Goal: Task Accomplishment & Management: Use online tool/utility

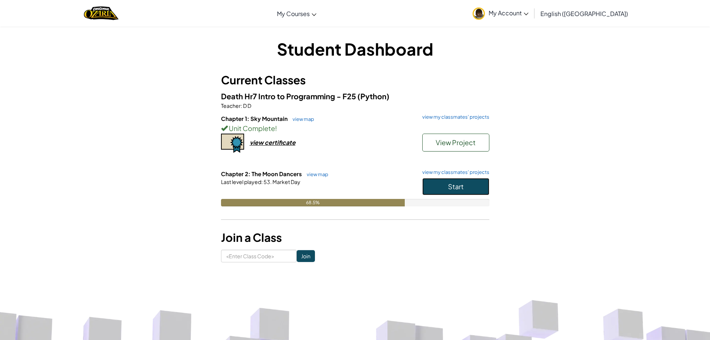
click at [461, 185] on span "Start" at bounding box center [456, 186] width 16 height 9
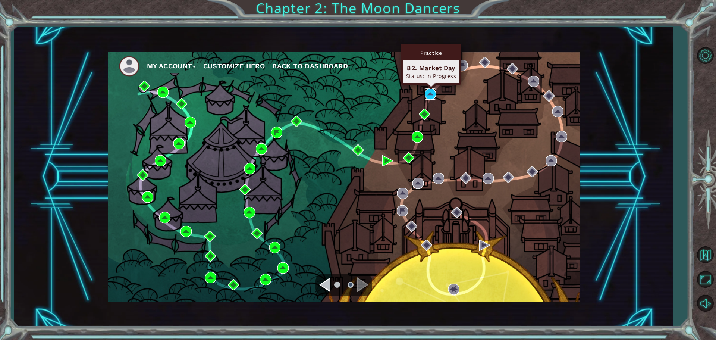
click at [428, 89] on img at bounding box center [430, 93] width 11 height 11
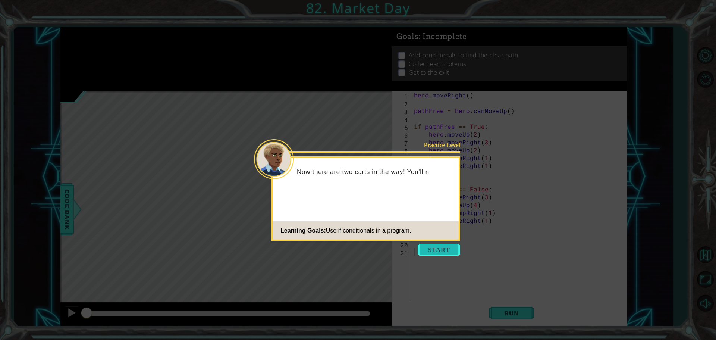
click at [435, 246] on button "Start" at bounding box center [438, 249] width 42 height 12
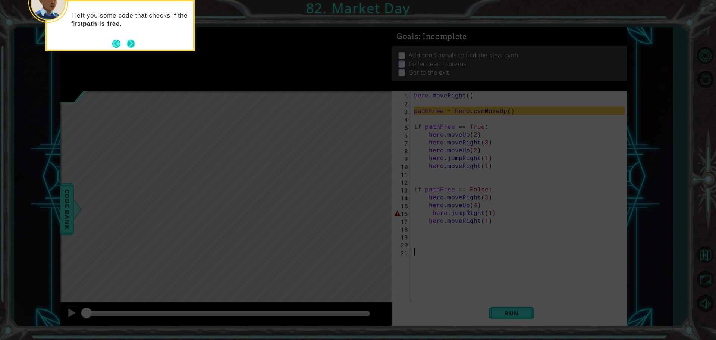
click at [132, 42] on button "Next" at bounding box center [131, 44] width 8 height 8
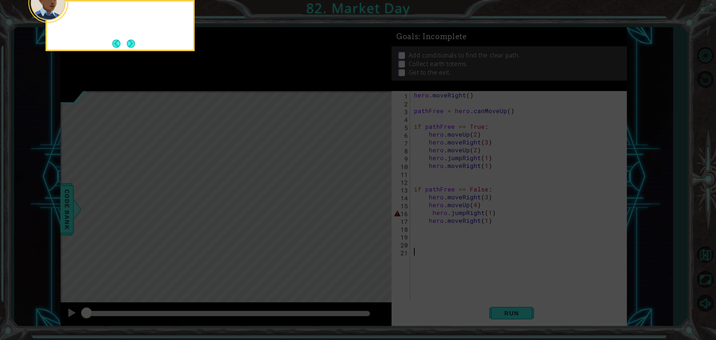
click at [132, 42] on button "Next" at bounding box center [131, 44] width 8 height 8
click at [132, 42] on button "Next" at bounding box center [131, 43] width 9 height 9
click at [132, 42] on button "Next" at bounding box center [131, 44] width 8 height 8
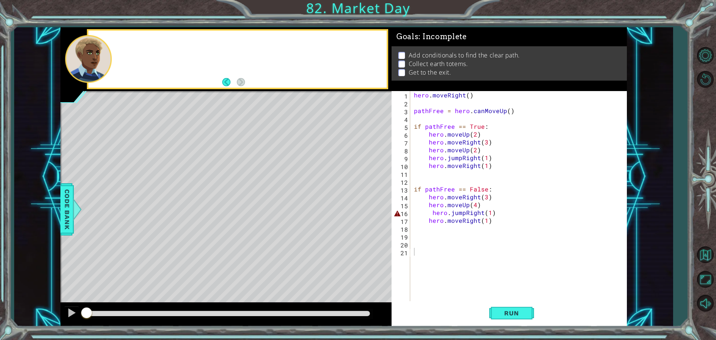
click at [132, 42] on div at bounding box center [237, 59] width 298 height 57
drag, startPoint x: 240, startPoint y: 39, endPoint x: 185, endPoint y: 47, distance: 55.1
drag, startPoint x: 185, startPoint y: 47, endPoint x: 165, endPoint y: 47, distance: 20.1
drag, startPoint x: 165, startPoint y: 47, endPoint x: 163, endPoint y: 51, distance: 4.7
click at [163, 51] on p "Run the code to see what happens. Then add two more conditionals to get past th…" at bounding box center [250, 53] width 264 height 16
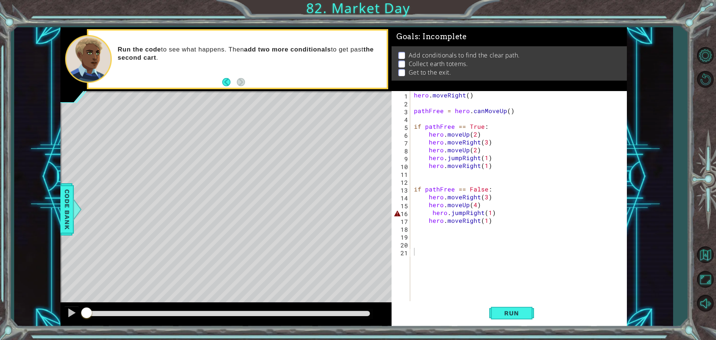
click at [161, 54] on p "Run the code to see what happens. Then add two more conditionals to get past th…" at bounding box center [250, 53] width 264 height 16
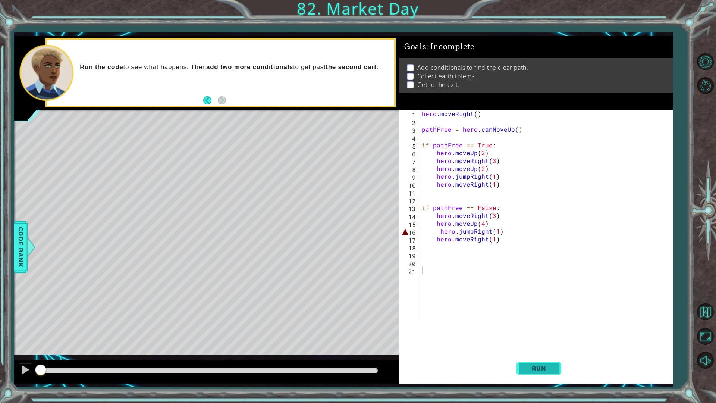
click at [561, 339] on button "Run" at bounding box center [538, 367] width 45 height 27
click at [439, 233] on div "hero . moveRight ( ) pathFree = hero . canMoveUp ( ) if pathFree == True : hero…" at bounding box center [547, 223] width 254 height 227
click at [534, 339] on button "Run" at bounding box center [538, 367] width 45 height 27
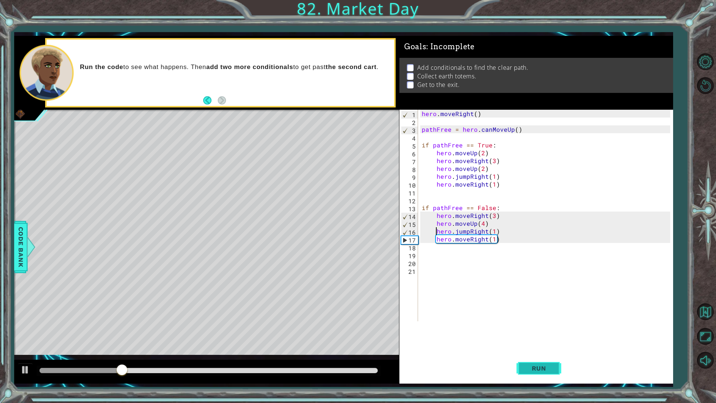
click at [533, 339] on span "Run" at bounding box center [538, 367] width 29 height 7
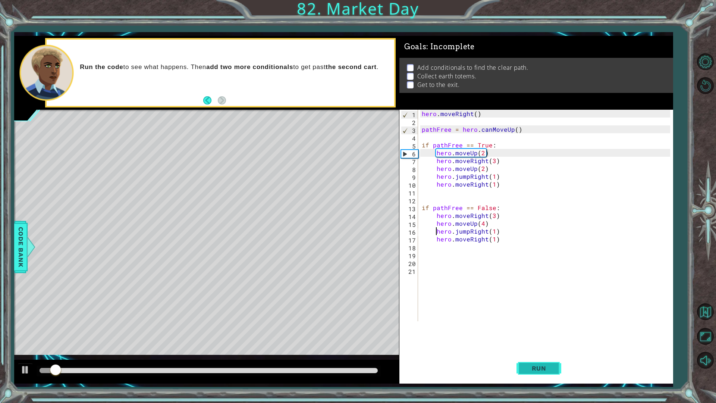
click at [533, 339] on span "Run" at bounding box center [538, 367] width 29 height 7
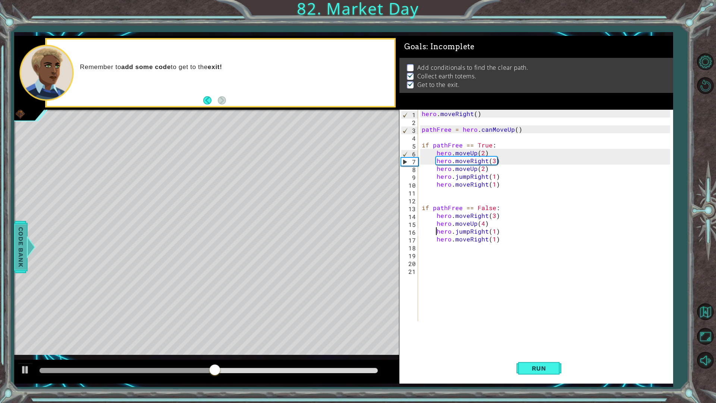
click at [17, 259] on span "Code Bank" at bounding box center [21, 246] width 12 height 45
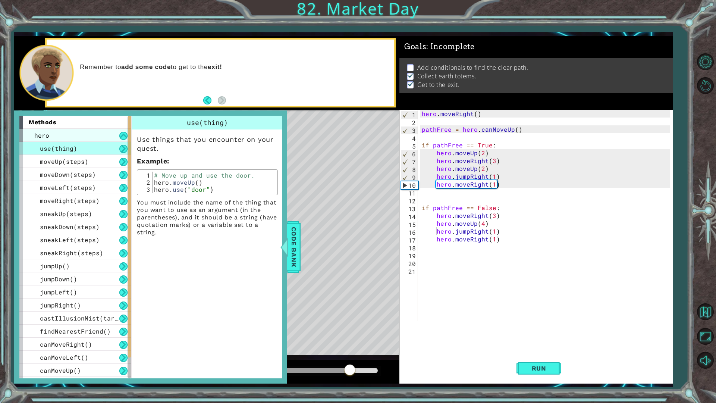
drag, startPoint x: 36, startPoint y: 128, endPoint x: 32, endPoint y: 134, distance: 7.0
click at [34, 132] on div "hero" at bounding box center [75, 135] width 112 height 13
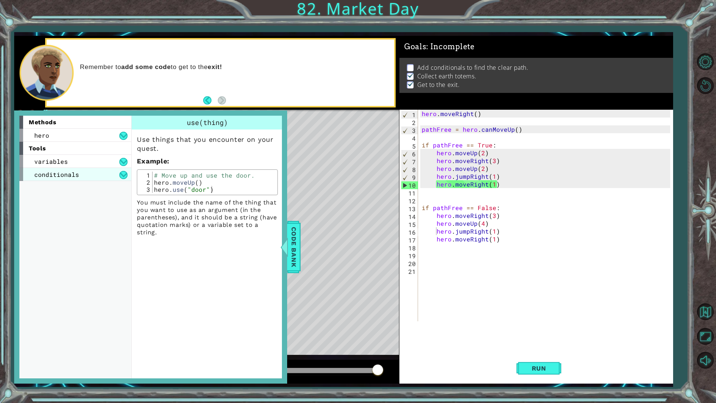
click at [32, 171] on div "conditionals" at bounding box center [75, 174] width 112 height 13
click at [42, 190] on span "if statement" at bounding box center [62, 187] width 45 height 8
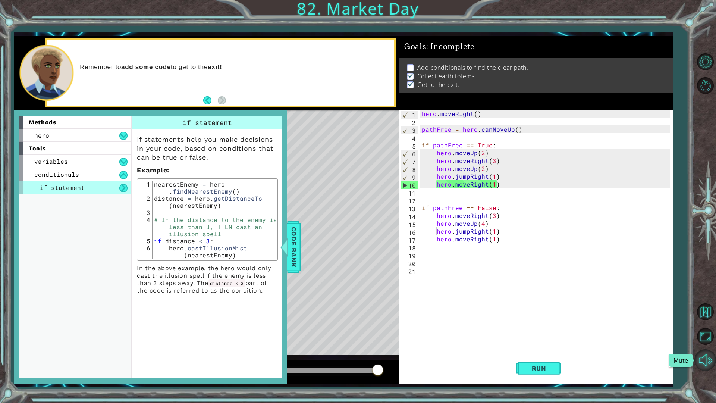
click at [709, 339] on button "Mute" at bounding box center [705, 360] width 22 height 22
click at [284, 245] on div at bounding box center [284, 247] width 9 height 22
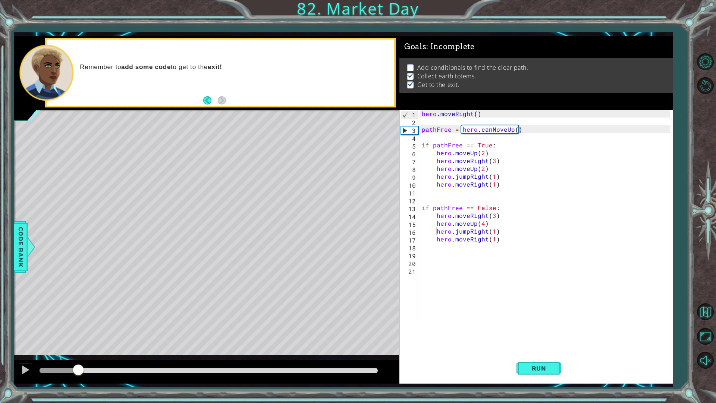
click at [80, 339] on div "methods hero use(thing) moveUp(steps) moveDown(steps) moveLeft(steps) moveRight…" at bounding box center [343, 209] width 658 height 347
drag, startPoint x: 499, startPoint y: 144, endPoint x: 409, endPoint y: 142, distance: 89.5
click at [409, 142] on div "if pathFree == True: 1 2 3 4 5 6 7 8 9 10 11 12 13 14 15 16 17 18 19 20 21 hero…" at bounding box center [534, 215] width 271 height 211
drag, startPoint x: 509, startPoint y: 208, endPoint x: 424, endPoint y: 206, distance: 84.6
click at [424, 206] on div "hero . moveRight ( ) pathFree = hero . canMoveUp ( ) if pathFree == True : hero…" at bounding box center [547, 223] width 254 height 227
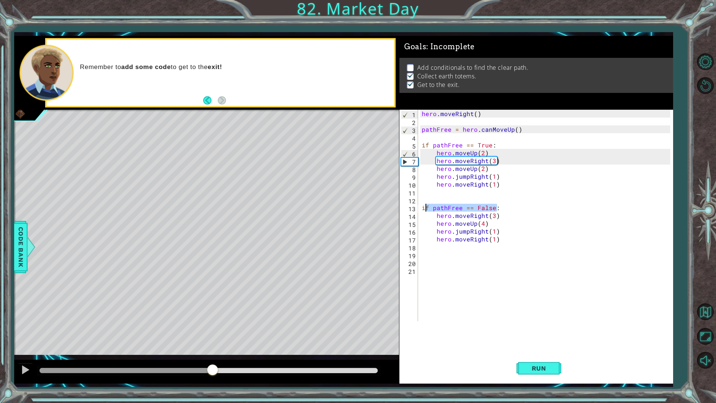
drag, startPoint x: 81, startPoint y: 365, endPoint x: 212, endPoint y: 390, distance: 133.1
click at [212, 339] on div "1 ההההההההההההההההההההההההההההההההההההההההההההההההההההההההההההההההההההההההההההה…" at bounding box center [358, 201] width 716 height 403
click at [545, 339] on button "Run" at bounding box center [538, 367] width 45 height 27
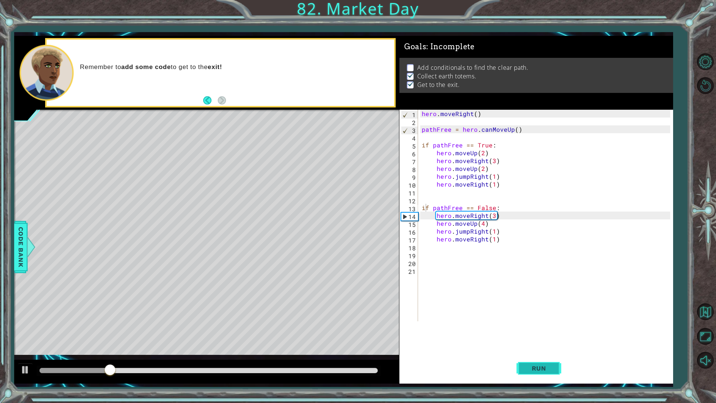
click at [545, 339] on span "Run" at bounding box center [538, 367] width 29 height 7
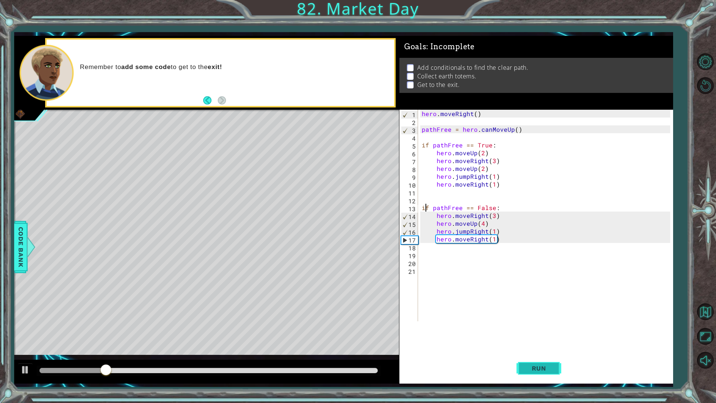
click at [536, 339] on span "Run" at bounding box center [538, 367] width 29 height 7
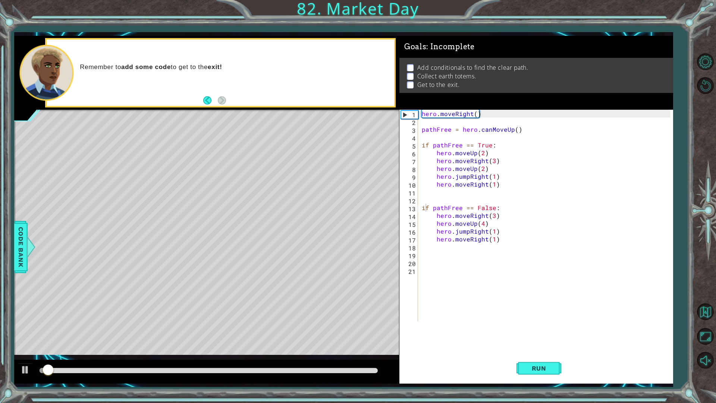
click at [495, 339] on div "1 ההההההההההההההההההההההההההההההההההההההההההההההההההההההההההההההההההההההההההההה…" at bounding box center [358, 201] width 716 height 403
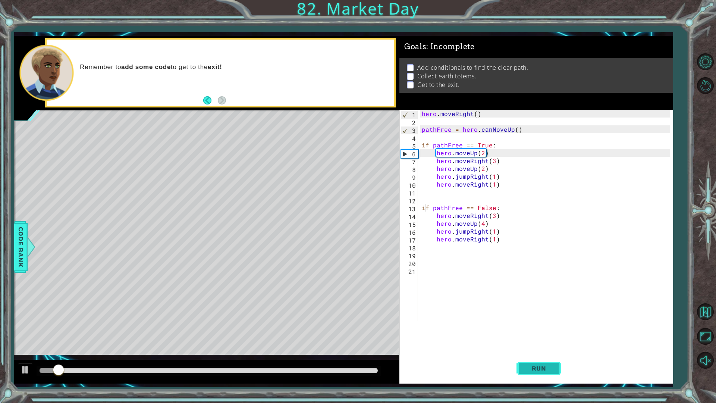
click at [524, 339] on span "Run" at bounding box center [538, 367] width 29 height 7
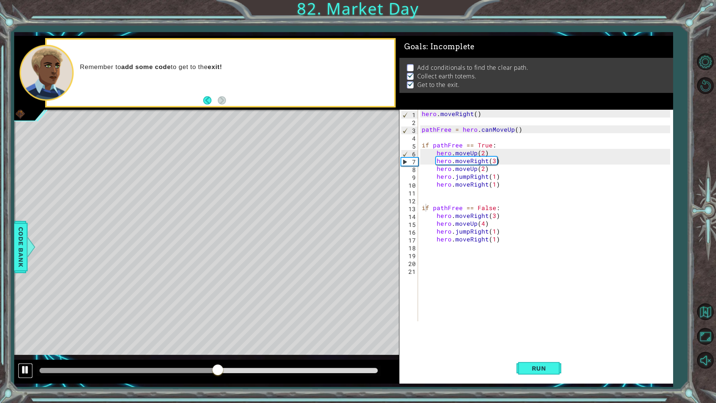
click at [27, 339] on div at bounding box center [26, 370] width 10 height 10
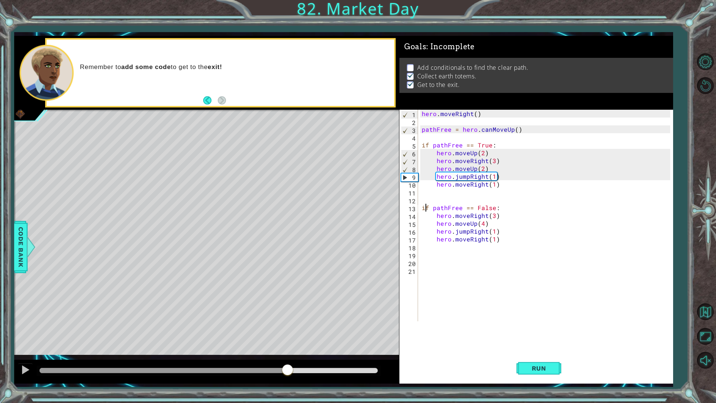
drag, startPoint x: 216, startPoint y: 369, endPoint x: 287, endPoint y: 381, distance: 71.3
click at [287, 339] on div at bounding box center [206, 371] width 385 height 24
drag, startPoint x: 287, startPoint y: 370, endPoint x: 273, endPoint y: 370, distance: 14.2
click at [273, 339] on div at bounding box center [274, 369] width 13 height 13
click at [274, 339] on div at bounding box center [274, 365] width 13 height 13
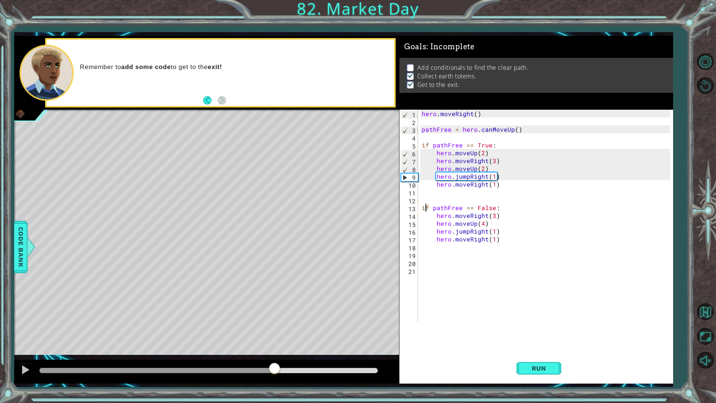
click at [274, 339] on div at bounding box center [274, 368] width 13 height 13
click at [273, 339] on div at bounding box center [274, 368] width 13 height 13
drag, startPoint x: 273, startPoint y: 371, endPoint x: 265, endPoint y: 377, distance: 10.0
drag, startPoint x: 265, startPoint y: 377, endPoint x: 294, endPoint y: 372, distance: 29.5
click at [294, 339] on div at bounding box center [206, 371] width 385 height 24
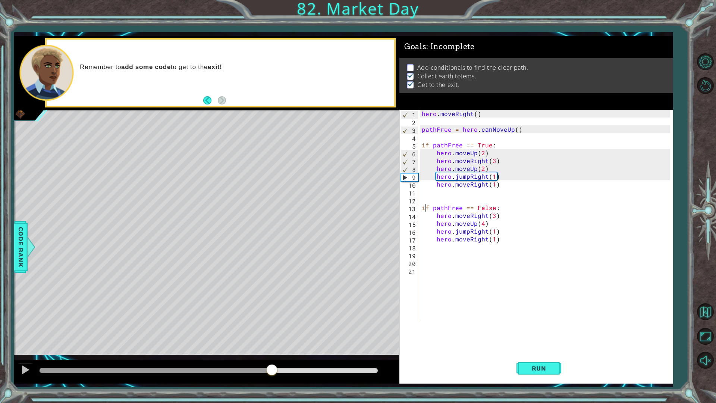
click at [274, 339] on div at bounding box center [271, 369] width 13 height 13
drag, startPoint x: 274, startPoint y: 368, endPoint x: 267, endPoint y: 374, distance: 9.8
click at [266, 339] on div at bounding box center [258, 369] width 13 height 13
drag, startPoint x: 277, startPoint y: 376, endPoint x: 275, endPoint y: 368, distance: 8.3
click at [282, 339] on div at bounding box center [206, 371] width 385 height 24
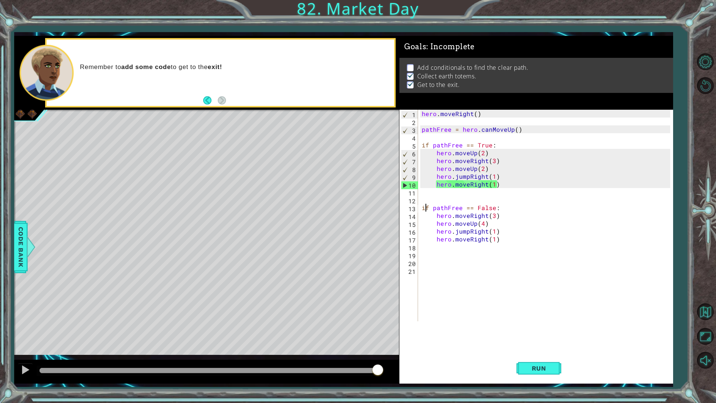
click at [378, 319] on div "methods hero use(thing) moveUp(steps) moveDown(steps) moveLeft(steps) moveRight…" at bounding box center [343, 209] width 658 height 347
click at [432, 164] on div "hero . moveRight ( ) pathFree = hero . canMoveUp ( ) if pathFree == True : hero…" at bounding box center [547, 223] width 254 height 227
type textarea "hero.moveRight(3)"
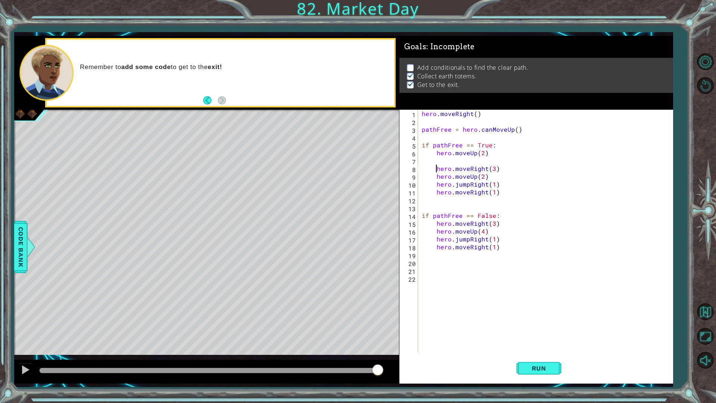
click at [13, 195] on div "1 ההההההההההההההההההההההההההההההההההההההההההההההההההההההההההההההההההההההההההההה…" at bounding box center [358, 201] width 716 height 403
click at [421, 198] on div "1 ההההההההההההההההההההההההההההההההההההההההההההההההההההההההההההההההההההההההההההה…" at bounding box center [343, 209] width 658 height 347
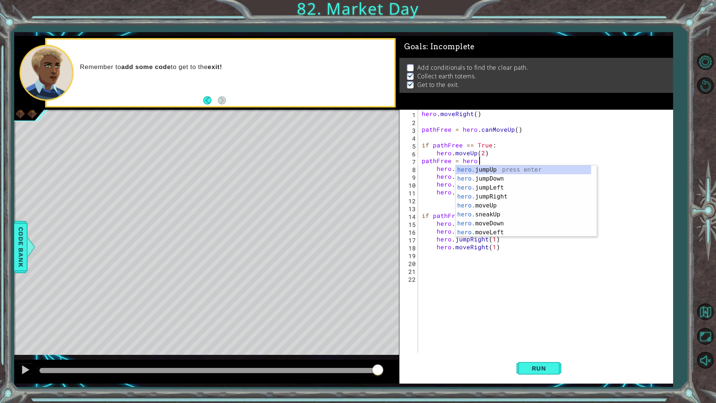
scroll to position [0, 3]
type textarea "pathFree = hero.c"
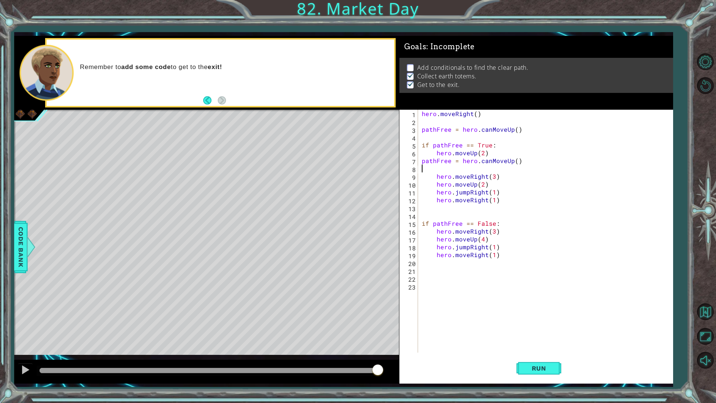
scroll to position [0, 0]
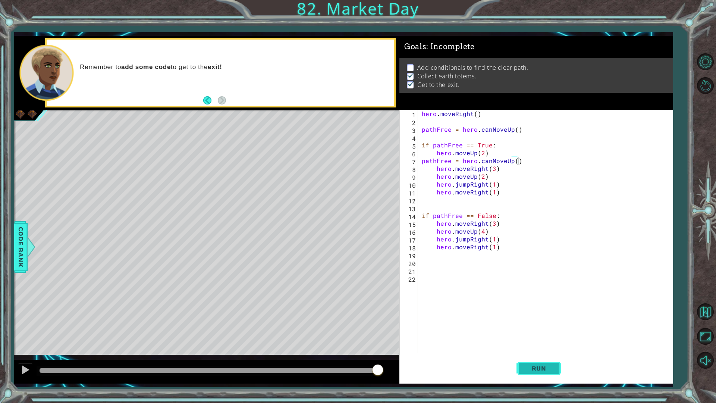
click at [561, 339] on button "Run" at bounding box center [538, 367] width 45 height 27
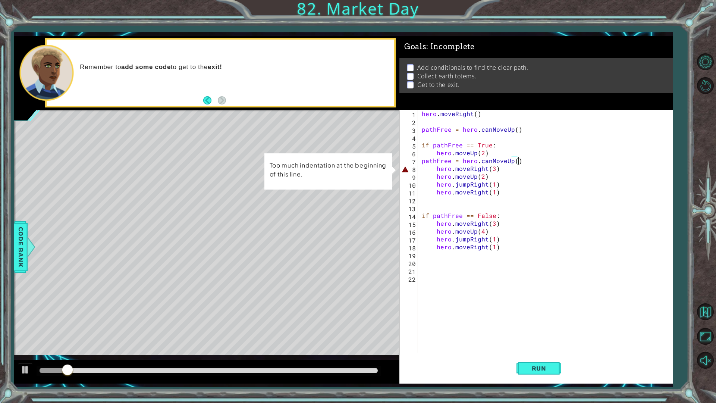
click at [434, 174] on div "hero . moveRight ( ) pathFree = hero . canMoveUp ( ) if pathFree == True : hero…" at bounding box center [547, 239] width 254 height 258
click at [433, 171] on div "hero . moveRight ( ) pathFree = hero . canMoveUp ( ) if pathFree == True : hero…" at bounding box center [547, 239] width 254 height 258
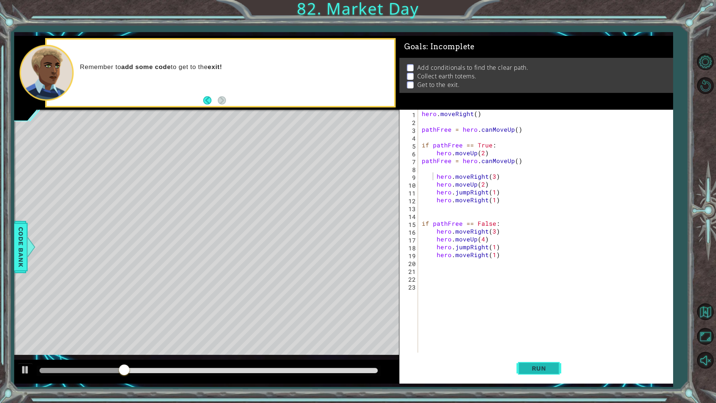
click at [526, 339] on button "Run" at bounding box center [538, 367] width 45 height 27
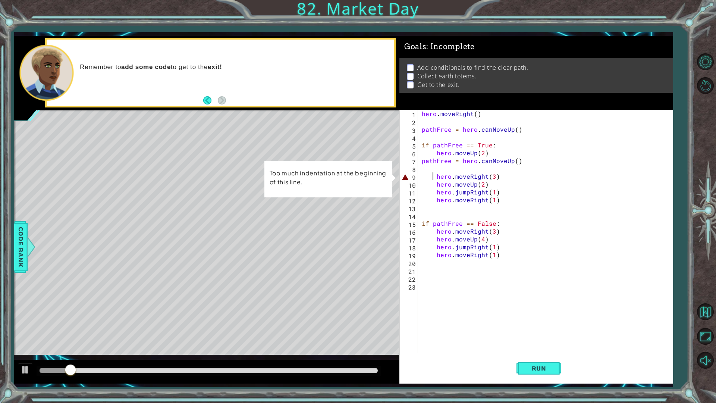
click at [436, 180] on div "hero . moveRight ( ) pathFree = hero . canMoveUp ( ) if pathFree == True : hero…" at bounding box center [547, 239] width 254 height 258
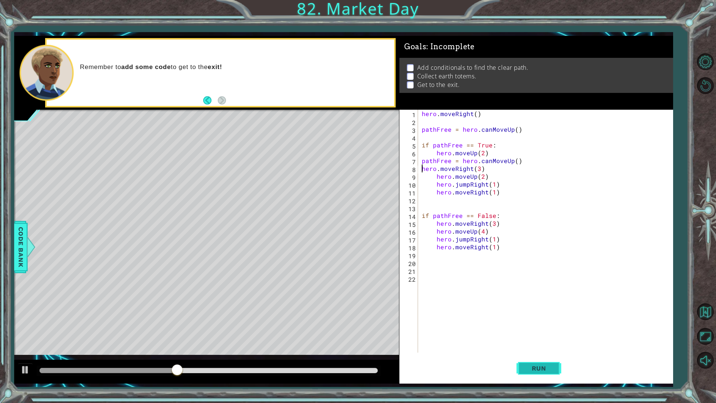
drag, startPoint x: 546, startPoint y: 363, endPoint x: 541, endPoint y: 364, distance: 5.2
click at [544, 339] on button "Run" at bounding box center [538, 367] width 45 height 27
click at [520, 339] on button "Run" at bounding box center [538, 367] width 45 height 27
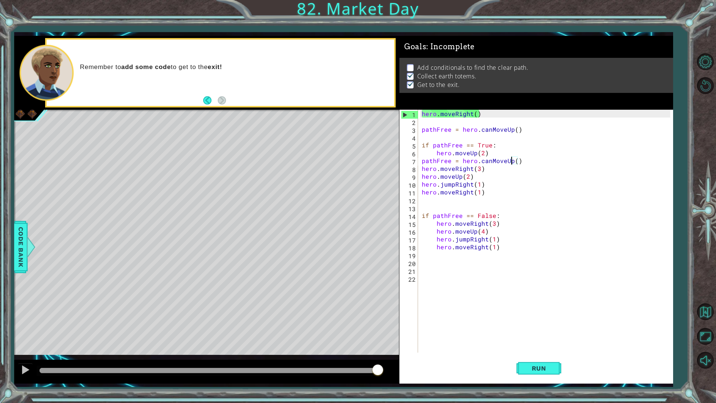
click at [513, 162] on div "hero . moveRight ( ) pathFree = hero . canMoveUp ( ) if pathFree == True : hero…" at bounding box center [547, 239] width 254 height 258
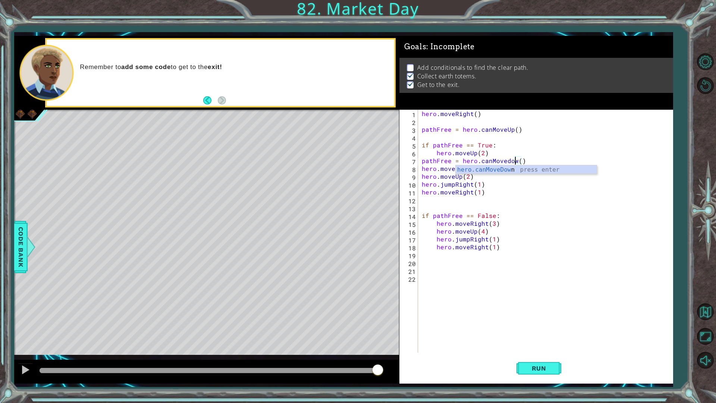
scroll to position [0, 6]
click at [536, 339] on span "Run" at bounding box center [538, 367] width 29 height 7
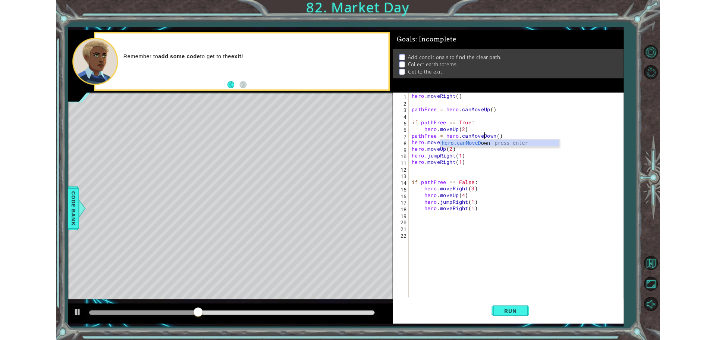
scroll to position [0, 5]
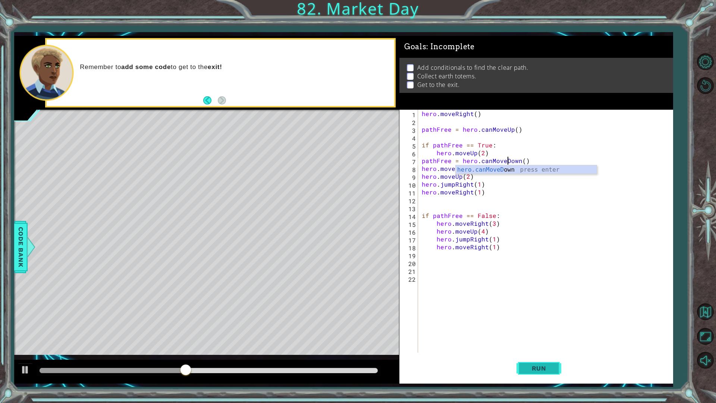
click at [525, 339] on button "Run" at bounding box center [538, 367] width 45 height 27
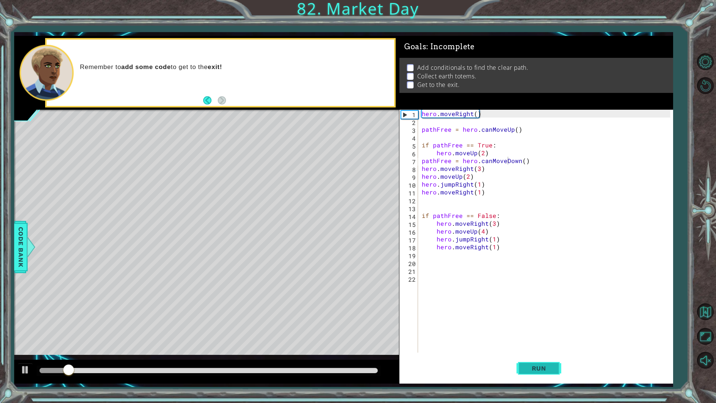
click at [543, 339] on button "Run" at bounding box center [538, 367] width 45 height 27
click at [536, 339] on button "Run" at bounding box center [538, 367] width 45 height 27
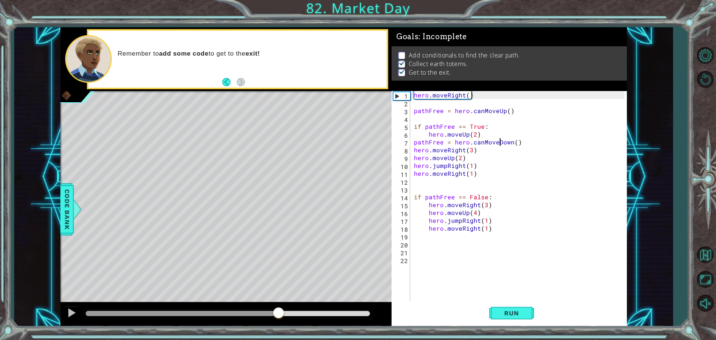
click at [291, 261] on div "methods hero use(thing) moveUp(steps) moveDown(steps) moveLeft(steps) moveRight…" at bounding box center [343, 176] width 566 height 299
click at [92, 234] on div "methods hero use(thing) moveUp(steps) moveDown(steps) moveLeft(steps) moveRight…" at bounding box center [343, 176] width 566 height 299
click at [111, 312] on div at bounding box center [228, 312] width 284 height 5
click at [190, 309] on div at bounding box center [228, 313] width 290 height 10
click at [190, 313] on div at bounding box center [228, 312] width 284 height 5
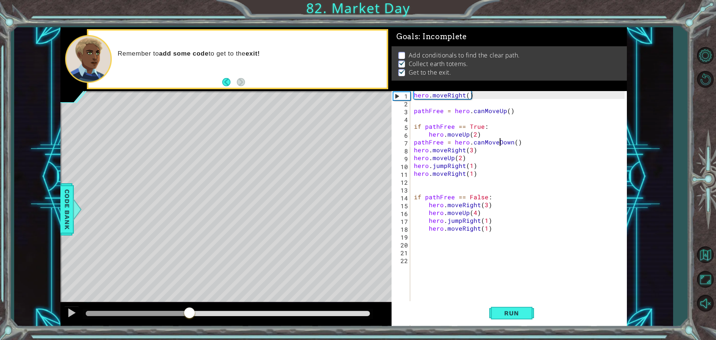
click at [261, 312] on div at bounding box center [228, 312] width 284 height 5
click at [351, 311] on div at bounding box center [228, 312] width 284 height 5
click at [86, 311] on div at bounding box center [228, 313] width 290 height 10
click at [89, 311] on div at bounding box center [88, 312] width 4 height 5
click at [99, 308] on div at bounding box center [228, 313] width 290 height 10
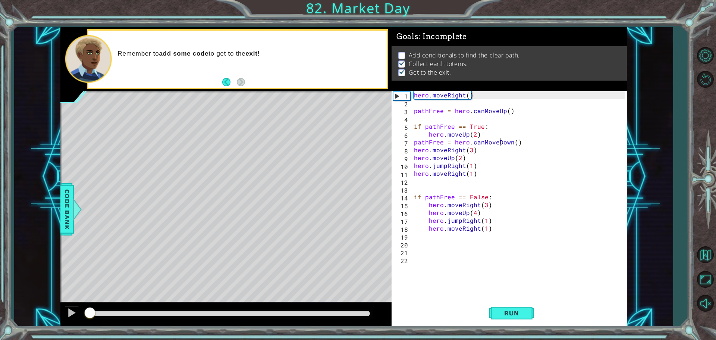
click at [113, 309] on div at bounding box center [228, 313] width 290 height 10
click at [125, 312] on div at bounding box center [228, 312] width 284 height 5
click at [160, 317] on div at bounding box center [228, 313] width 290 height 10
click at [192, 312] on div at bounding box center [228, 312] width 284 height 5
drag, startPoint x: 274, startPoint y: 313, endPoint x: 279, endPoint y: 314, distance: 5.3
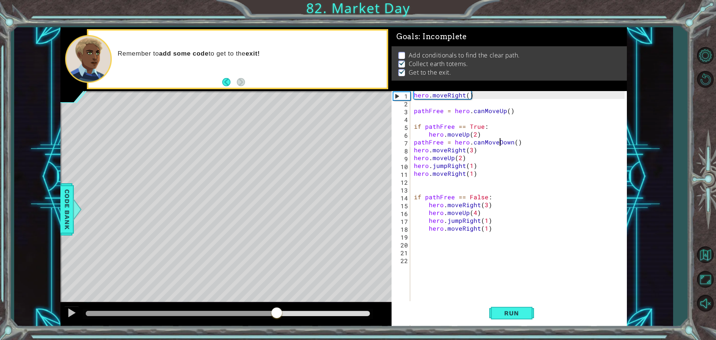
click at [278, 313] on div at bounding box center [228, 312] width 284 height 5
click at [337, 317] on div at bounding box center [228, 313] width 290 height 10
click at [350, 312] on div at bounding box center [228, 312] width 284 height 5
drag, startPoint x: 351, startPoint y: 312, endPoint x: 688, endPoint y: 138, distance: 379.4
click at [690, 138] on div "1 ההההההההההההההההההההההההההההההההההההההההההההההההההההההההההההההההההההההההההההה…" at bounding box center [358, 170] width 716 height 340
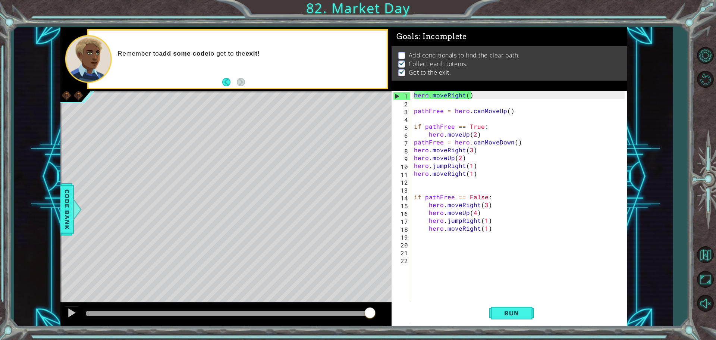
type textarea "hero.moveRight(1)"
drag, startPoint x: 369, startPoint y: 309, endPoint x: 240, endPoint y: 313, distance: 129.0
click at [240, 313] on div at bounding box center [239, 312] width 13 height 13
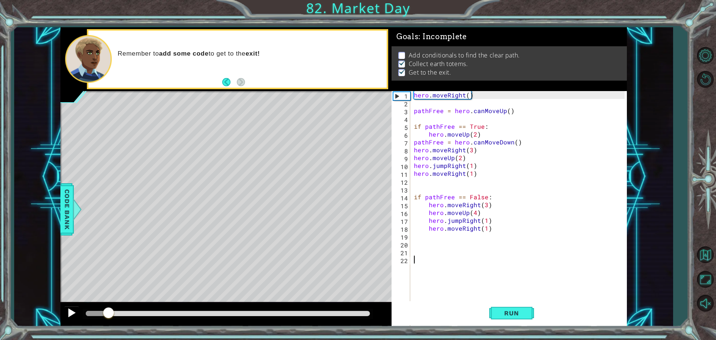
drag, startPoint x: 238, startPoint y: 315, endPoint x: 78, endPoint y: 309, distance: 160.0
click at [78, 309] on div at bounding box center [225, 314] width 331 height 24
click at [520, 315] on span "Run" at bounding box center [510, 312] width 29 height 7
drag, startPoint x: 523, startPoint y: 312, endPoint x: 515, endPoint y: 316, distance: 9.0
click at [520, 313] on span "Run" at bounding box center [510, 312] width 29 height 7
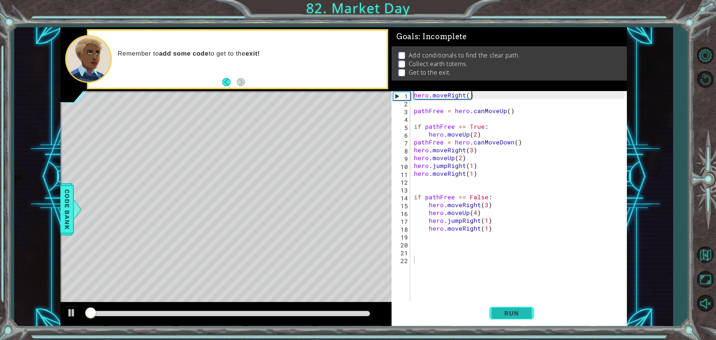
click at [515, 313] on span "Run" at bounding box center [510, 312] width 29 height 7
click at [515, 315] on span "Run" at bounding box center [510, 312] width 29 height 7
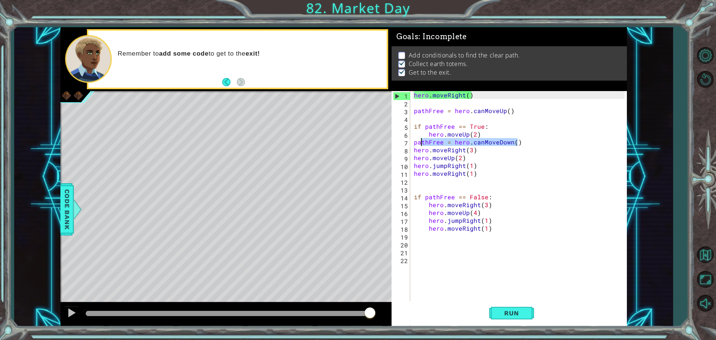
drag, startPoint x: 529, startPoint y: 141, endPoint x: 415, endPoint y: 141, distance: 114.1
click at [415, 141] on div "hero . moveRight ( ) pathFree = hero . canMoveUp ( ) if pathFree == True : hero…" at bounding box center [520, 220] width 216 height 258
type textarea "pathFree = hero.canMoveDown()"
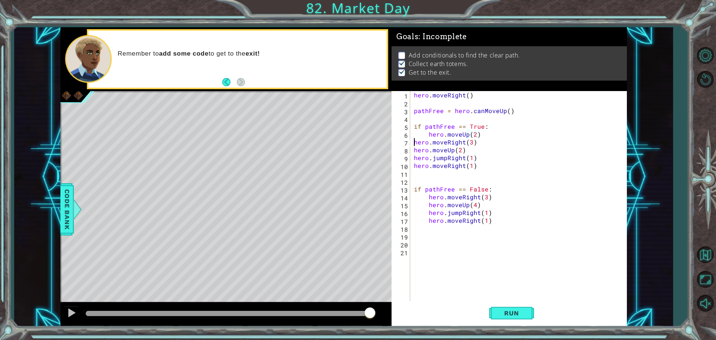
click at [414, 144] on div "hero . moveRight ( ) pathFree = hero . canMoveUp ( ) if pathFree == True : hero…" at bounding box center [520, 204] width 216 height 227
click at [412, 148] on div "hero . moveRight ( ) pathFree = hero . canMoveUp ( ) if pathFree == True : hero…" at bounding box center [520, 204] width 216 height 227
click at [412, 157] on div "hero . moveRight ( ) pathFree = hero . canMoveUp ( ) if pathFree == True : hero…" at bounding box center [520, 204] width 216 height 227
click at [412, 169] on div "hero . moveRight ( ) pathFree = hero . canMoveUp ( ) if pathFree == True : hero…" at bounding box center [520, 204] width 216 height 227
type textarea "hero.moveRight(1)"
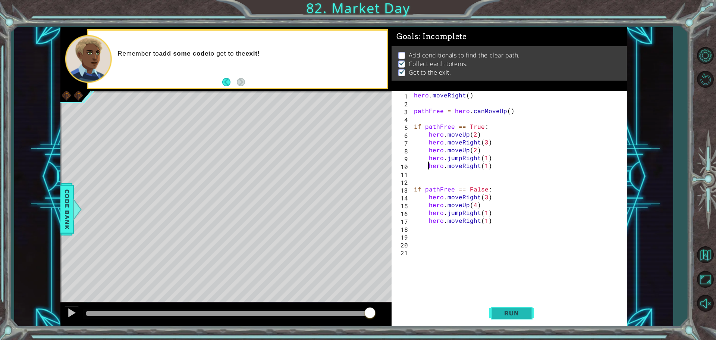
click at [512, 317] on button "Run" at bounding box center [511, 312] width 45 height 23
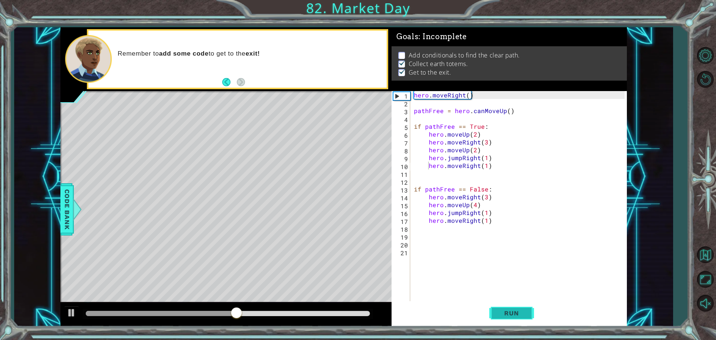
click at [502, 313] on span "Run" at bounding box center [510, 312] width 29 height 7
click at [500, 316] on span "Run" at bounding box center [510, 312] width 29 height 7
click at [66, 313] on button at bounding box center [71, 313] width 15 height 15
click at [532, 174] on div "hero . moveRight ( ) pathFree = hero . canMoveUp ( ) if pathFree == True : hero…" at bounding box center [520, 204] width 216 height 227
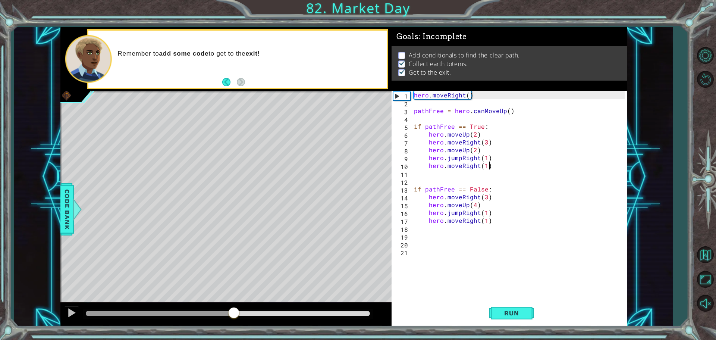
click at [517, 163] on div "hero . moveRight ( ) pathFree = hero . canMoveUp ( ) if pathFree == True : hero…" at bounding box center [520, 204] width 216 height 227
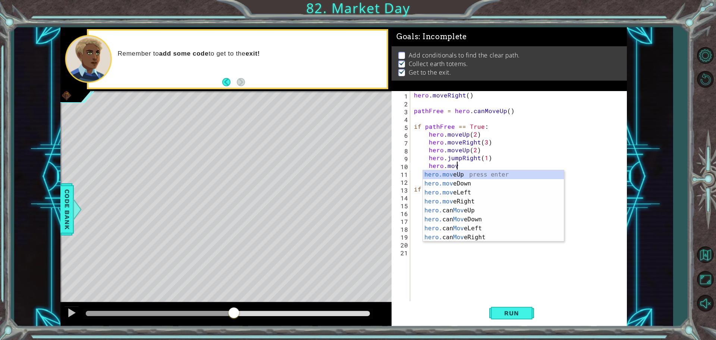
type textarea "h"
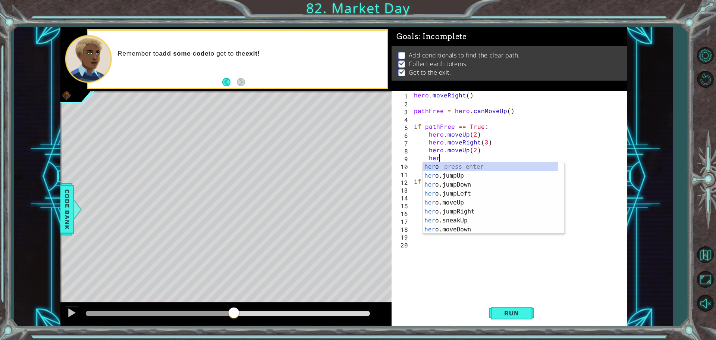
type textarea "h"
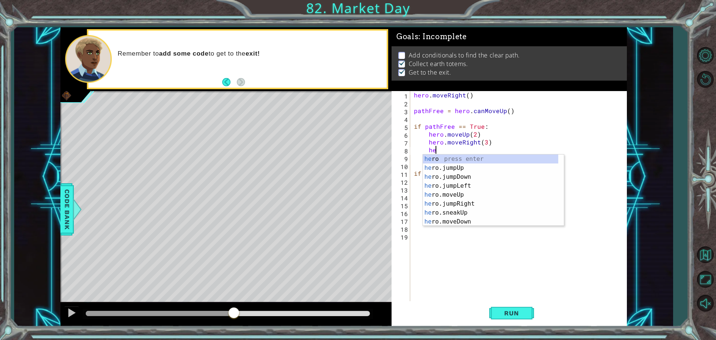
type textarea "h"
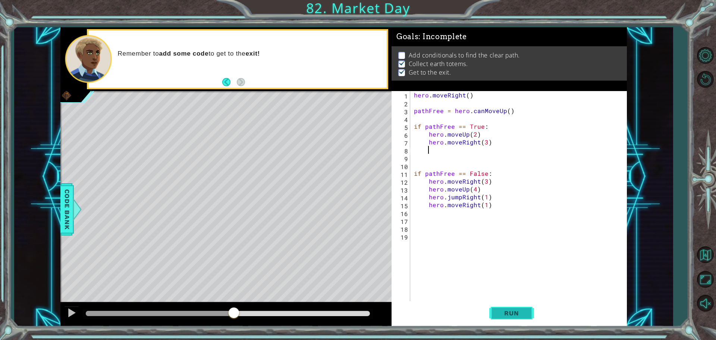
click at [500, 313] on span "Run" at bounding box center [510, 312] width 29 height 7
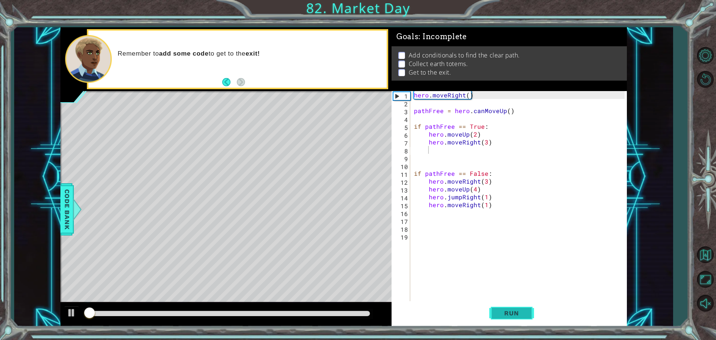
click at [500, 313] on span "Run" at bounding box center [510, 312] width 29 height 7
click at [514, 307] on button "Run" at bounding box center [511, 312] width 45 height 23
click at [512, 306] on button "Run" at bounding box center [511, 312] width 45 height 23
click at [504, 211] on div "hero . moveRight ( ) pathFree = hero . canMoveUp ( ) if pathFree == True : hero…" at bounding box center [520, 204] width 216 height 227
click at [509, 207] on div "hero . moveRight ( ) pathFree = hero . canMoveUp ( ) if pathFree == True : hero…" at bounding box center [520, 204] width 216 height 227
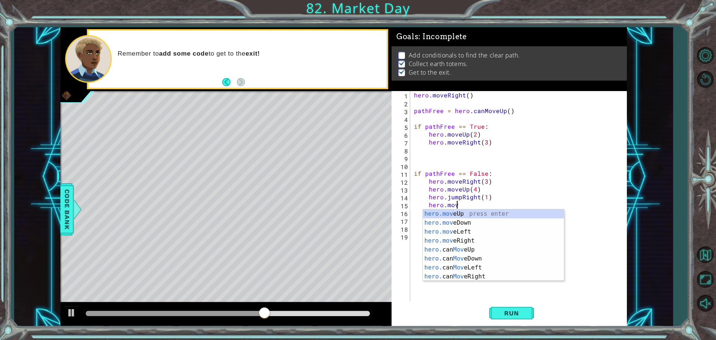
type textarea "h"
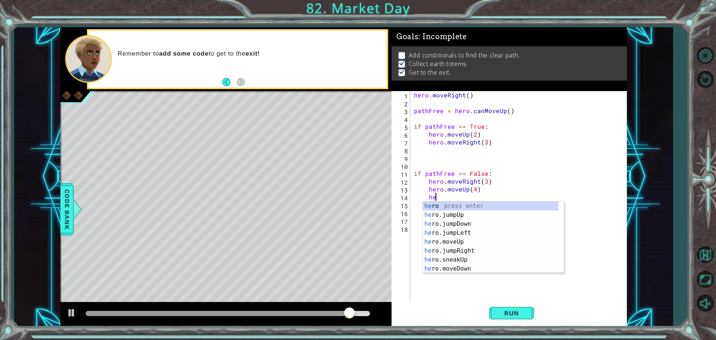
type textarea "h"
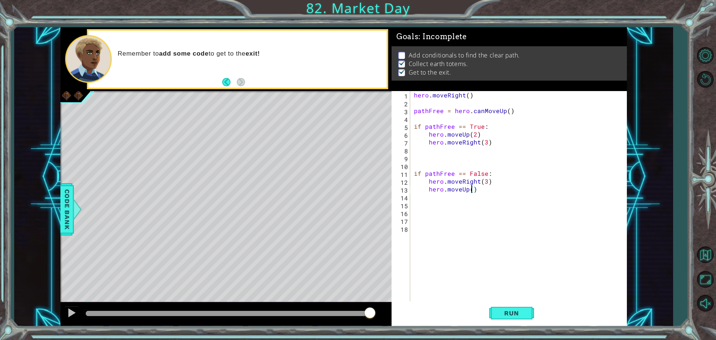
scroll to position [0, 3]
type textarea "hero.moveUp(2)"
click at [517, 307] on button "Run" at bounding box center [511, 312] width 45 height 23
click at [460, 186] on div "hero . moveRight ( ) pathFree = hero . canMoveUp ( ) if pathFree == True : hero…" at bounding box center [520, 204] width 216 height 227
click at [449, 196] on div "hero . moveRight ( ) pathFree = hero . canMoveUp ( ) if pathFree == True : hero…" at bounding box center [520, 204] width 216 height 227
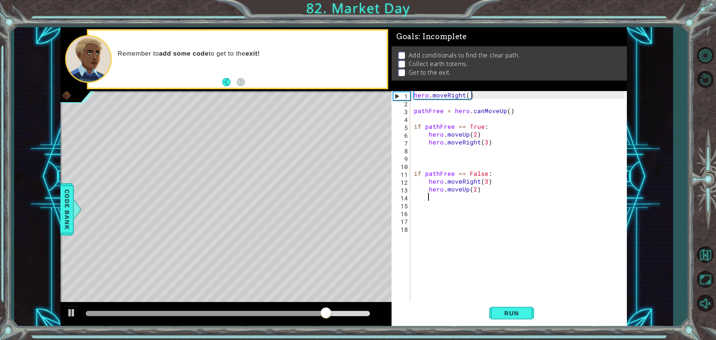
scroll to position [0, 0]
click at [435, 204] on div "hero . moveRight ( ) pathFree = hero . canMoveUp ( ) if pathFree == True : hero…" at bounding box center [520, 204] width 216 height 227
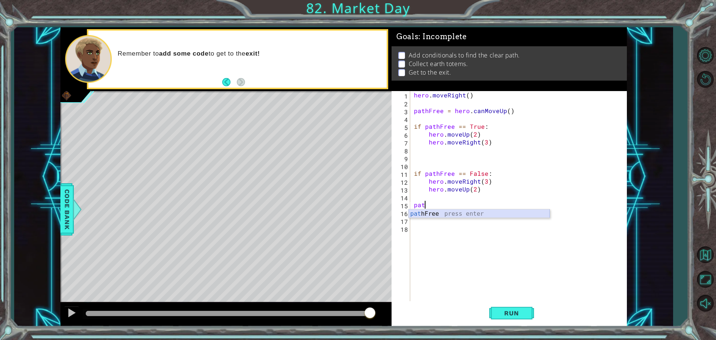
drag, startPoint x: 460, startPoint y: 211, endPoint x: 461, endPoint y: 215, distance: 4.2
click at [461, 215] on div "pat hFree press enter" at bounding box center [479, 222] width 141 height 27
type textarea "pathFree = hero."
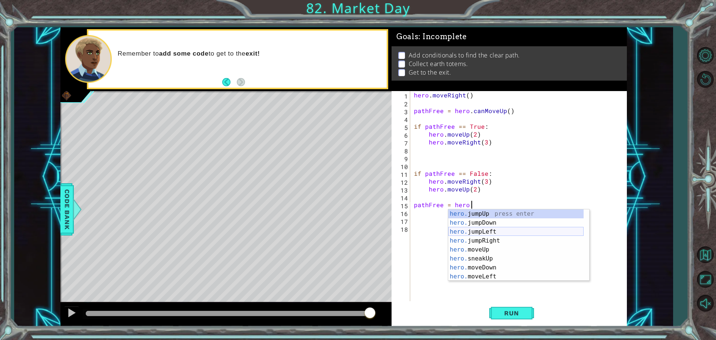
scroll to position [98, 0]
click at [476, 225] on div "hero. sneakRight press enter hero. canMoveUp press enter hero. use press enter …" at bounding box center [515, 253] width 135 height 89
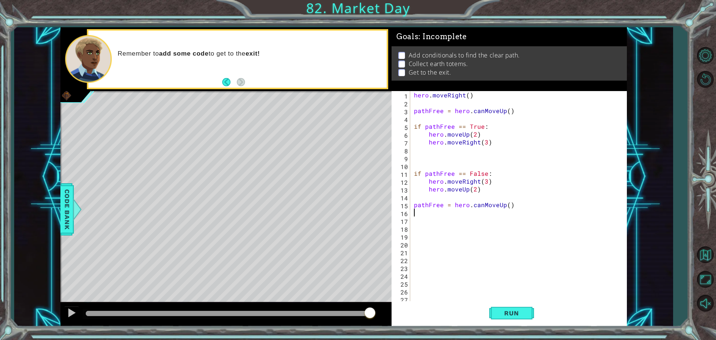
type textarea "pathFree = hero.canMoveUp()"
click at [530, 316] on button "Run" at bounding box center [511, 312] width 45 height 23
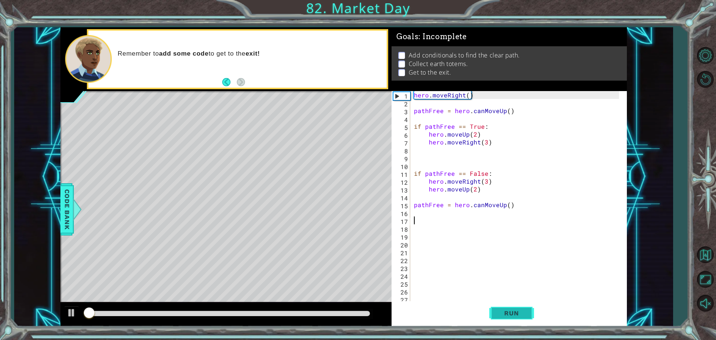
click at [528, 316] on button "Run" at bounding box center [511, 312] width 45 height 23
click at [439, 152] on div "hero . moveRight ( ) pathFree = hero . canMoveUp ( ) if pathFree == True : hero…" at bounding box center [517, 204] width 210 height 227
click at [450, 216] on div "hero . moveRight ( ) pathFree = hero . canMoveUp ( ) if pathFree == True : hero…" at bounding box center [517, 204] width 210 height 227
click at [456, 227] on div "hero . moveRight ( ) pathFree = hero . canMoveUp ( ) if pathFree == True : hero…" at bounding box center [517, 204] width 210 height 227
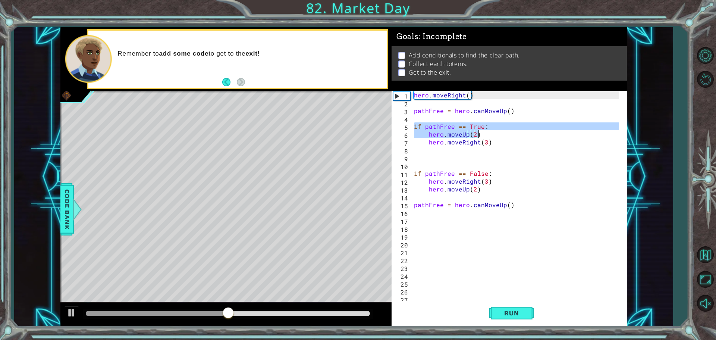
drag, startPoint x: 414, startPoint y: 126, endPoint x: 495, endPoint y: 134, distance: 80.9
click at [495, 134] on div "hero . moveRight ( ) pathFree = hero . canMoveUp ( ) if pathFree == True : hero…" at bounding box center [517, 204] width 210 height 227
click at [495, 134] on div "hero . moveRight ( ) pathFree = hero . canMoveUp ( ) if pathFree == True : hero…" at bounding box center [515, 196] width 207 height 211
drag, startPoint x: 413, startPoint y: 125, endPoint x: 487, endPoint y: 135, distance: 74.0
click at [487, 135] on div "hero . moveRight ( ) pathFree = hero . canMoveUp ( ) if pathFree == True : hero…" at bounding box center [517, 204] width 210 height 227
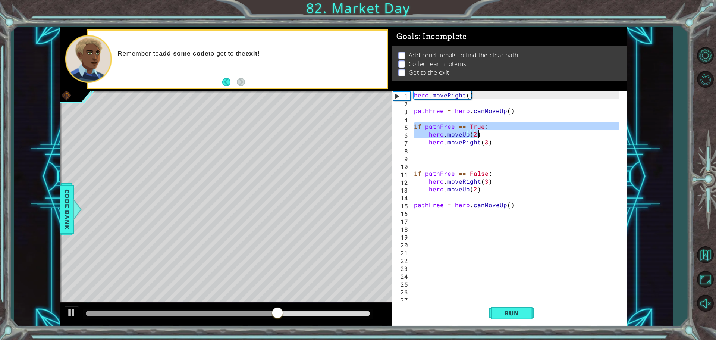
type textarea "if pathFree == True: hero.moveUp(2)"
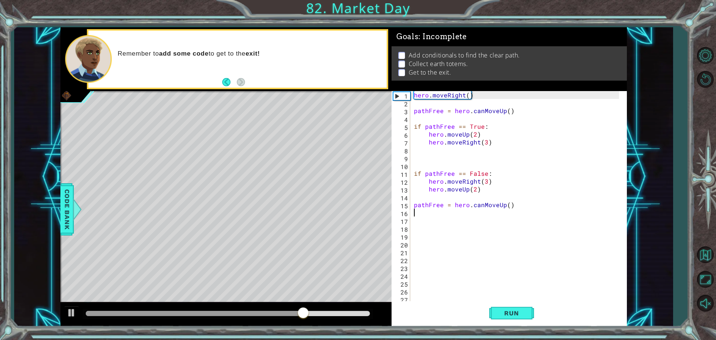
click at [436, 215] on div "hero . moveRight ( ) pathFree = hero . canMoveUp ( ) if pathFree == True : hero…" at bounding box center [517, 204] width 210 height 227
click at [433, 226] on div "hero . moveRight ( ) pathFree = hero . canMoveUp ( ) if pathFree == True : hero…" at bounding box center [517, 204] width 210 height 227
click at [431, 221] on div "hero . moveRight ( ) pathFree = hero . canMoveUp ( ) if pathFree == True : hero…" at bounding box center [517, 204] width 210 height 227
paste textarea "hero.moveUp(2)"
type textarea "hero.moveUp(2)"
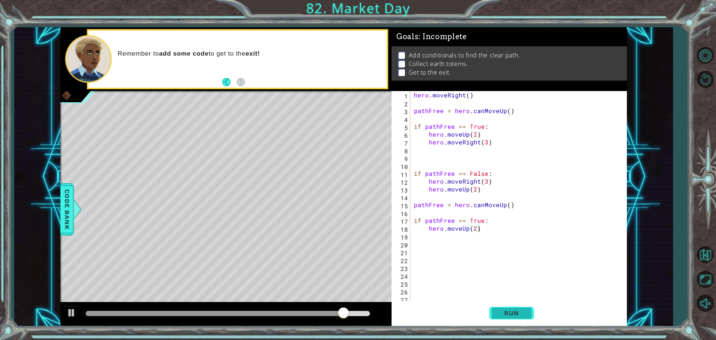
click at [507, 305] on button "Run" at bounding box center [511, 312] width 45 height 23
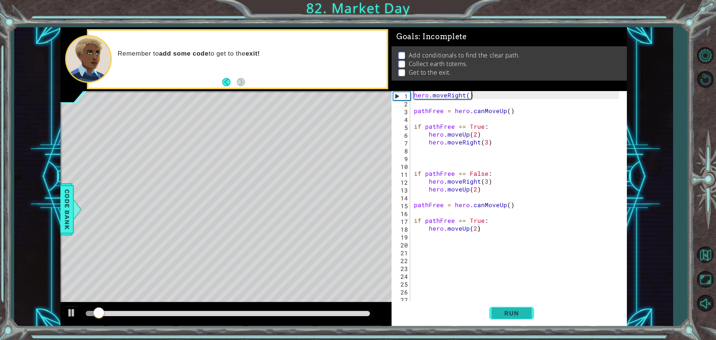
click at [507, 305] on button "Run" at bounding box center [511, 312] width 45 height 23
click at [506, 303] on button "Run" at bounding box center [511, 312] width 45 height 23
click at [444, 241] on div "hero . moveRight ( ) pathFree = hero . canMoveUp ( ) if pathFree == True : hero…" at bounding box center [517, 204] width 210 height 227
click at [444, 240] on div "hero . moveRight ( ) pathFree = hero . canMoveUp ( ) if pathFree == True : hero…" at bounding box center [517, 204] width 210 height 227
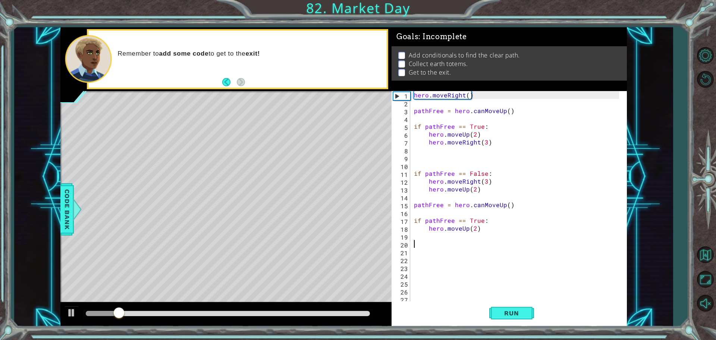
click at [441, 235] on div "hero . moveRight ( ) pathFree = hero . canMoveUp ( ) if pathFree == True : hero…" at bounding box center [517, 204] width 210 height 227
type textarea "h"
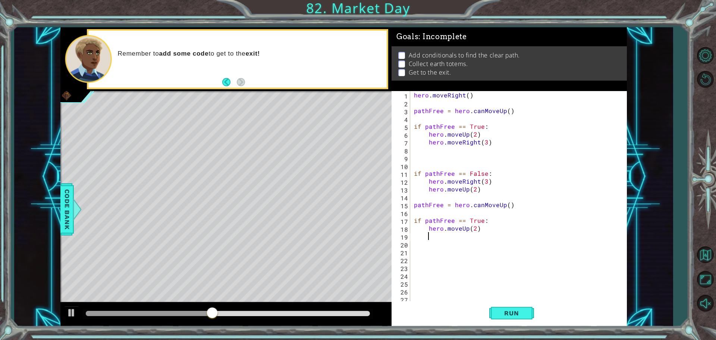
type textarea "h"
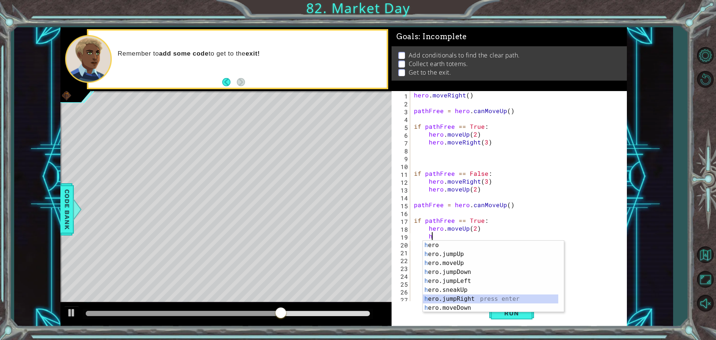
click at [474, 297] on div "h ero press enter h ero.jumpUp press enter h ero.moveUp press enter h ero.jumpD…" at bounding box center [490, 284] width 135 height 89
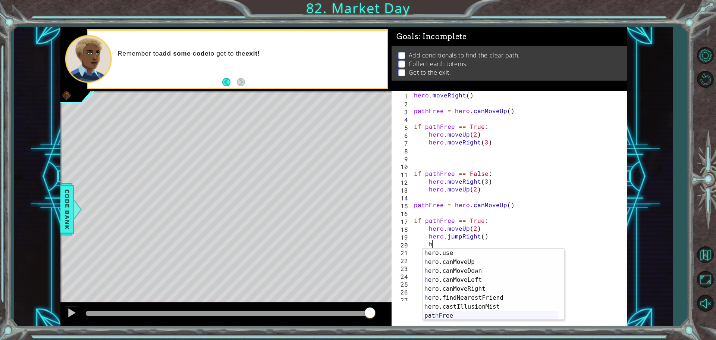
scroll to position [49, 0]
click at [459, 310] on div "h ero.sneakUp press enter h ero.jumpRight press enter h ero.moveDown press ente…" at bounding box center [490, 288] width 135 height 89
type textarea "hero.sneakRight(1)"
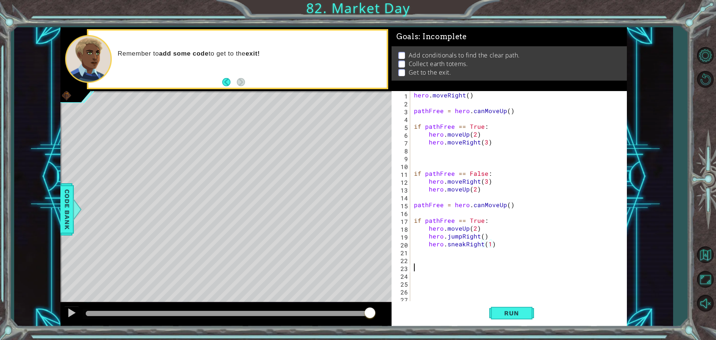
click at [440, 265] on div "hero . moveRight ( ) pathFree = hero . canMoveUp ( ) if pathFree == True : hero…" at bounding box center [517, 204] width 210 height 227
click at [437, 259] on div "hero . moveRight ( ) pathFree = hero . canMoveUp ( ) if pathFree == True : hero…" at bounding box center [517, 204] width 210 height 227
drag, startPoint x: 432, startPoint y: 252, endPoint x: 434, endPoint y: 259, distance: 7.2
click at [432, 255] on div "hero . moveRight ( ) pathFree = hero . canMoveUp ( ) if pathFree == True : hero…" at bounding box center [517, 204] width 210 height 227
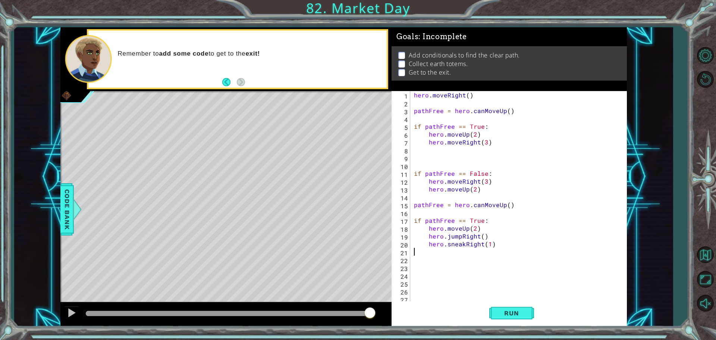
click at [434, 264] on div "hero . moveRight ( ) pathFree = hero . canMoveUp ( ) if pathFree == True : hero…" at bounding box center [517, 204] width 210 height 227
click at [433, 275] on div "hero . moveRight ( ) pathFree = hero . canMoveUp ( ) if pathFree == True : hero…" at bounding box center [517, 204] width 210 height 227
drag, startPoint x: 413, startPoint y: 172, endPoint x: 493, endPoint y: 171, distance: 79.4
click at [493, 171] on div "hero . moveRight ( ) pathFree = hero . canMoveUp ( ) if pathFree == True : hero…" at bounding box center [517, 204] width 210 height 227
type textarea "if pathFree == False:"
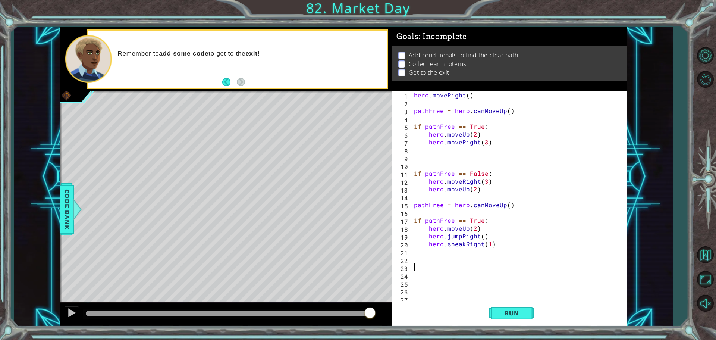
click at [428, 269] on div "hero . moveRight ( ) pathFree = hero . canMoveUp ( ) if pathFree == True : hero…" at bounding box center [517, 204] width 210 height 227
click at [426, 253] on div "hero . moveRight ( ) pathFree = hero . canMoveUp ( ) if pathFree == True : hero…" at bounding box center [517, 204] width 210 height 227
click at [426, 260] on div "hero . moveRight ( ) pathFree = hero . canMoveUp ( ) if pathFree == True : hero…" at bounding box center [517, 204] width 210 height 227
click at [426, 268] on div "hero . moveRight ( ) pathFree = hero . canMoveUp ( ) if pathFree == True : hero…" at bounding box center [517, 204] width 210 height 227
click at [426, 278] on div "hero . moveRight ( ) pathFree = hero . canMoveUp ( ) if pathFree == True : hero…" at bounding box center [517, 204] width 210 height 227
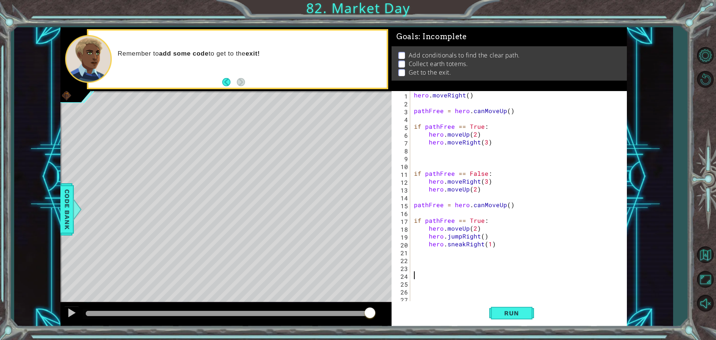
paste textarea "if pathFree == False:"
drag, startPoint x: 429, startPoint y: 191, endPoint x: 500, endPoint y: 191, distance: 70.8
click at [500, 191] on div "hero . moveRight ( ) pathFree = hero . canMoveUp ( ) if pathFree == True : hero…" at bounding box center [517, 204] width 210 height 227
type textarea "hero.moveUp(2)"
click at [444, 289] on div "hero . moveRight ( ) pathFree = hero . canMoveUp ( ) if pathFree == True : hero…" at bounding box center [517, 204] width 210 height 227
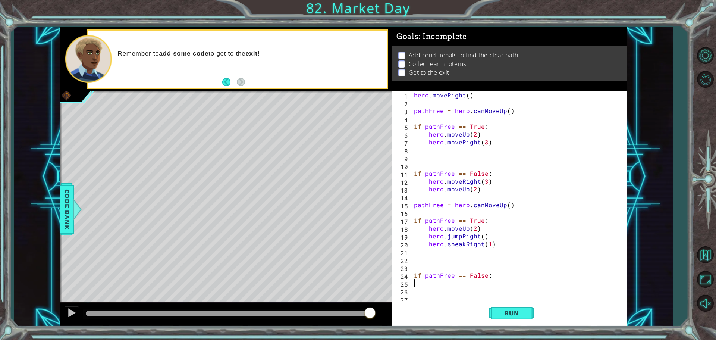
click at [442, 284] on div "hero . moveRight ( ) pathFree = hero . canMoveUp ( ) if pathFree == True : hero…" at bounding box center [517, 204] width 210 height 227
paste textarea "hero.moveUp(2)"
click at [415, 283] on div "hero . moveRight ( ) pathFree = hero . canMoveUp ( ) if pathFree == True : hero…" at bounding box center [517, 204] width 210 height 227
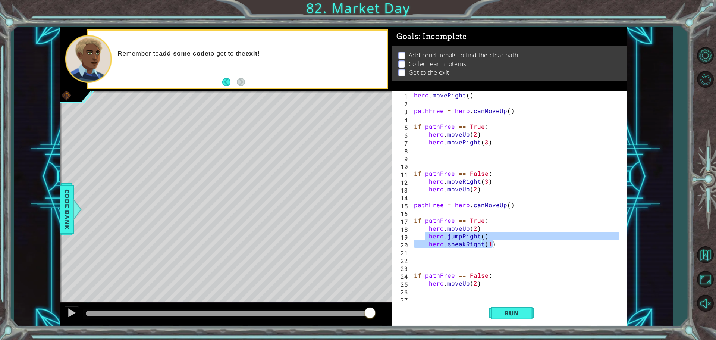
drag, startPoint x: 426, startPoint y: 237, endPoint x: 506, endPoint y: 245, distance: 80.1
click at [506, 245] on div "hero . moveRight ( ) pathFree = hero . canMoveUp ( ) if pathFree == True : hero…" at bounding box center [517, 204] width 210 height 227
type textarea "hero.jumpRight() hero.sneakRight(1)"
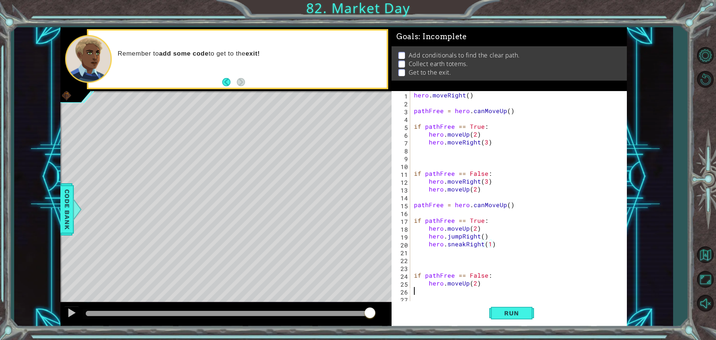
click at [450, 293] on div "hero . moveRight ( ) pathFree = hero . canMoveUp ( ) if pathFree == True : hero…" at bounding box center [517, 204] width 210 height 227
paste textarea "hero.sneakRight(1)"
click at [510, 316] on button "Run" at bounding box center [511, 312] width 45 height 23
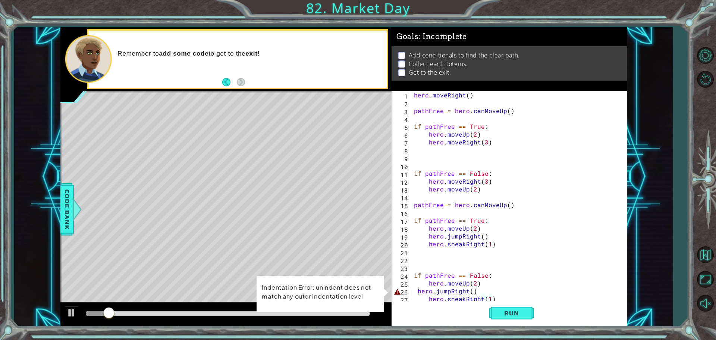
click at [416, 291] on div "hero . moveRight ( ) pathFree = hero . canMoveUp ( ) if pathFree == True : hero…" at bounding box center [517, 204] width 210 height 227
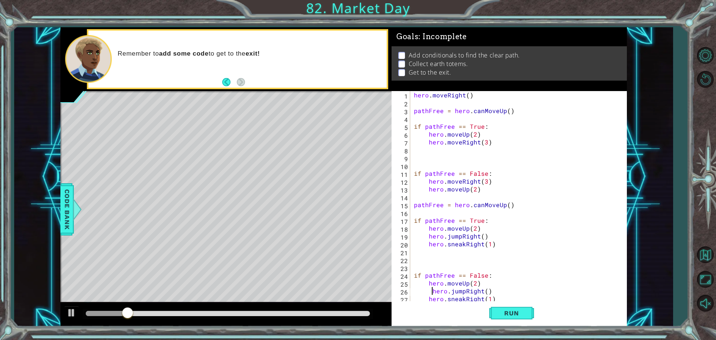
type textarea "hero.jumpRight()"
click at [508, 313] on span "Run" at bounding box center [510, 312] width 29 height 7
click at [512, 313] on span "Run" at bounding box center [510, 312] width 29 height 7
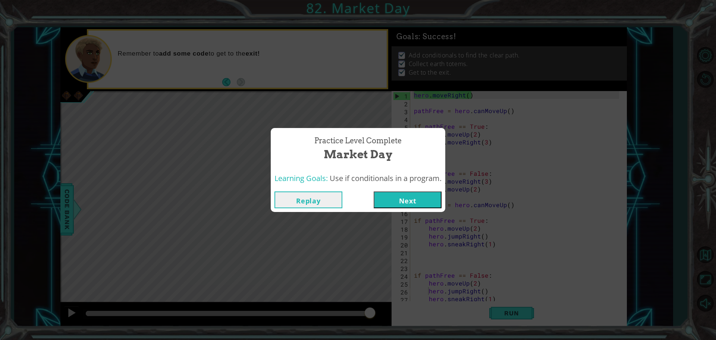
click at [419, 199] on button "Next" at bounding box center [407, 199] width 68 height 17
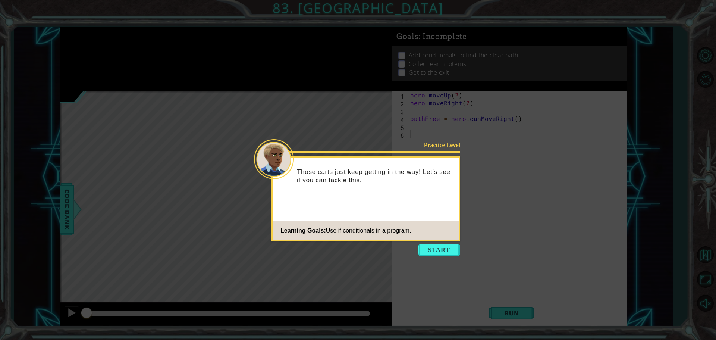
click at [444, 248] on button "Start" at bounding box center [438, 249] width 42 height 12
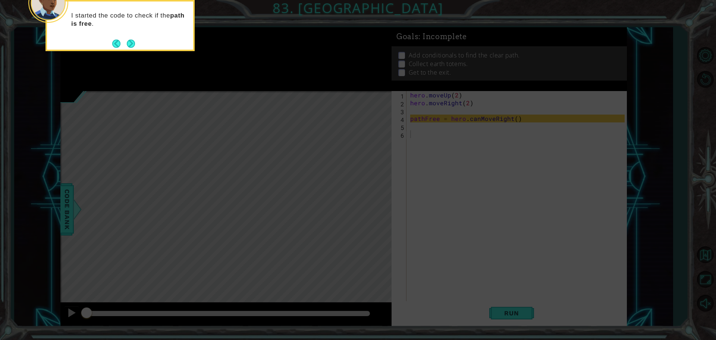
click at [142, 43] on div "I started the code to check if the path is free ." at bounding box center [119, 25] width 149 height 51
click at [131, 41] on button "Next" at bounding box center [131, 44] width 8 height 8
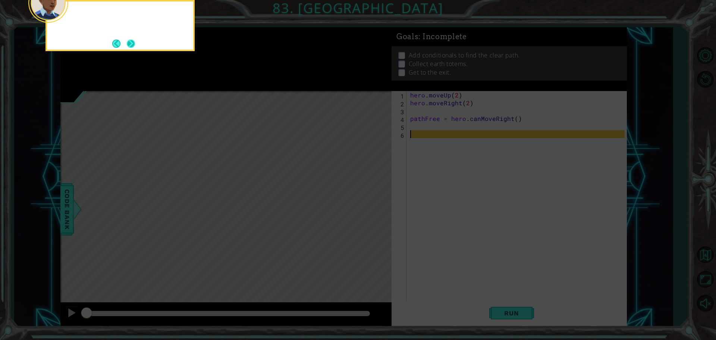
click at [133, 45] on button "Next" at bounding box center [131, 44] width 8 height 8
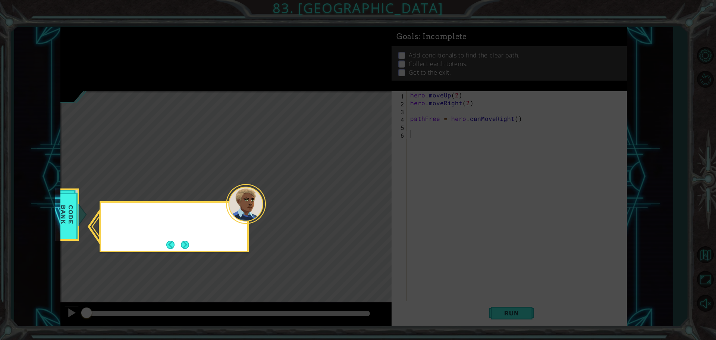
click at [133, 45] on icon at bounding box center [358, 170] width 716 height 340
click at [182, 235] on div "You can check the Code Bank to find" at bounding box center [174, 219] width 146 height 29
click at [182, 236] on div "You can check the Code Bank to find example condi" at bounding box center [174, 224] width 146 height 38
click at [187, 240] on footer at bounding box center [177, 244] width 23 height 11
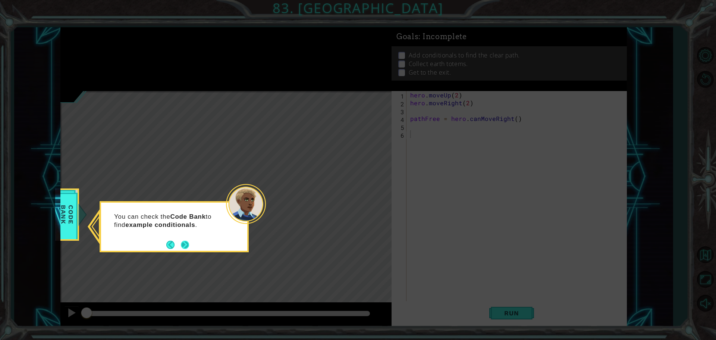
click at [187, 240] on button "Next" at bounding box center [185, 244] width 8 height 8
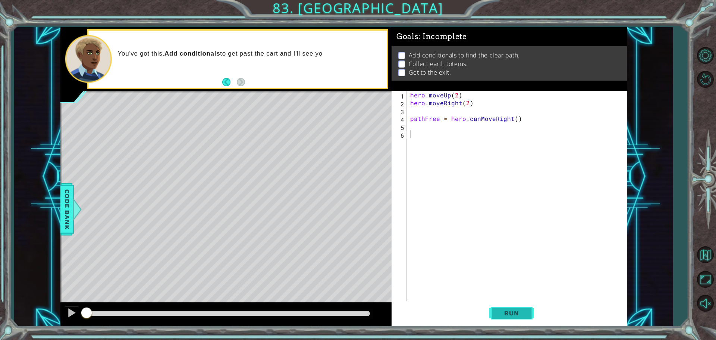
click at [523, 304] on button "Run" at bounding box center [511, 312] width 45 height 23
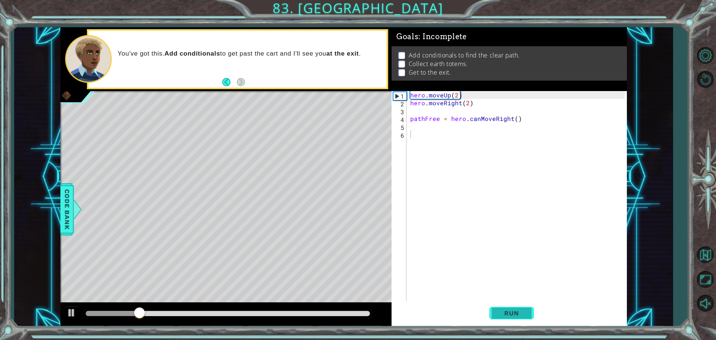
click at [496, 310] on button "Run" at bounding box center [511, 312] width 45 height 23
